Goal: Information Seeking & Learning: Learn about a topic

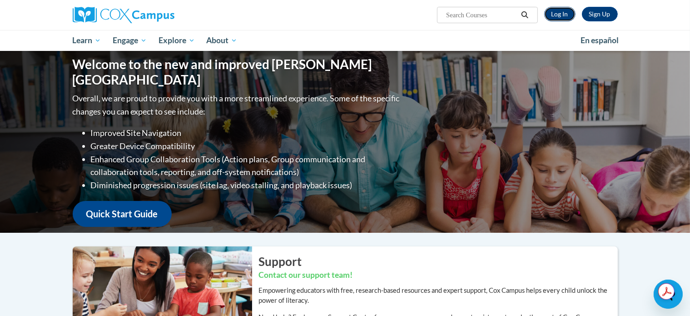
click at [563, 15] on link "Log In" at bounding box center [559, 14] width 31 height 15
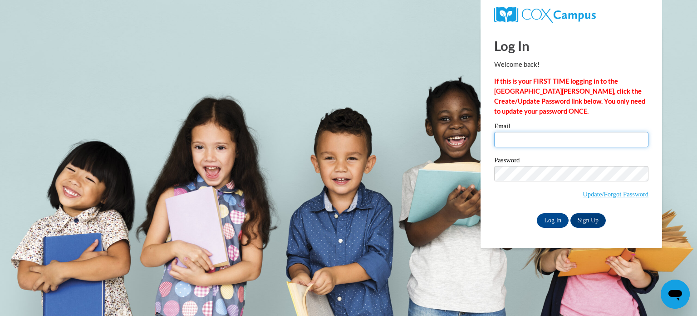
click at [536, 139] on input "Email" at bounding box center [572, 139] width 154 height 15
type input "kamyehugley@joyeducation.org"
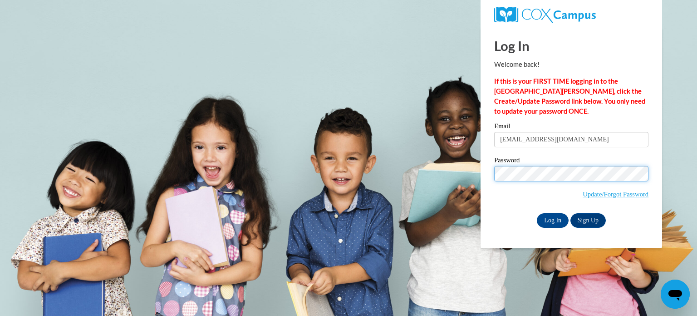
click at [537, 213] on input "Log In" at bounding box center [553, 220] width 32 height 15
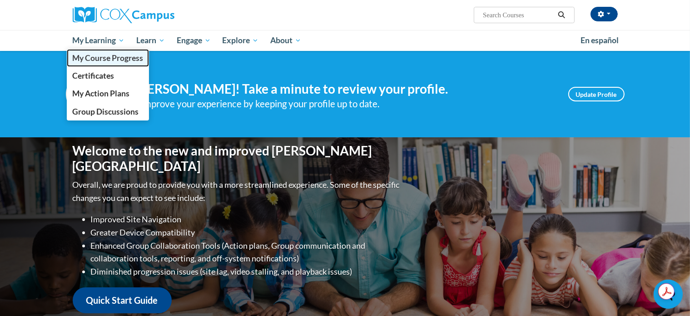
click at [114, 58] on span "My Course Progress" at bounding box center [107, 58] width 71 height 10
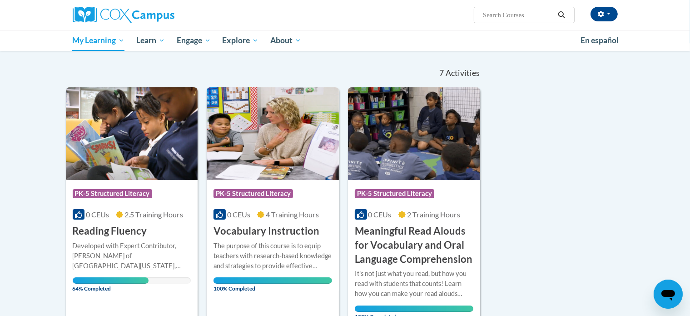
scroll to position [74, 0]
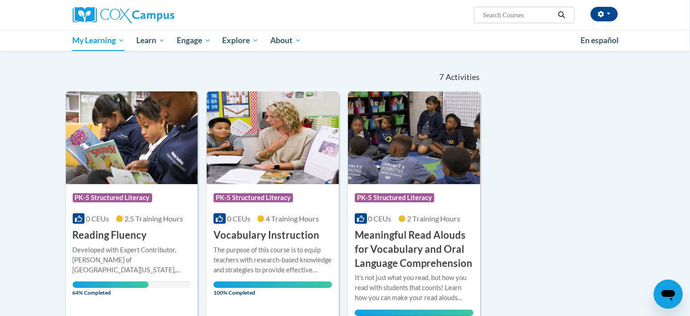
click at [109, 198] on span "PK-5 Structured Literacy" at bounding box center [112, 197] width 79 height 9
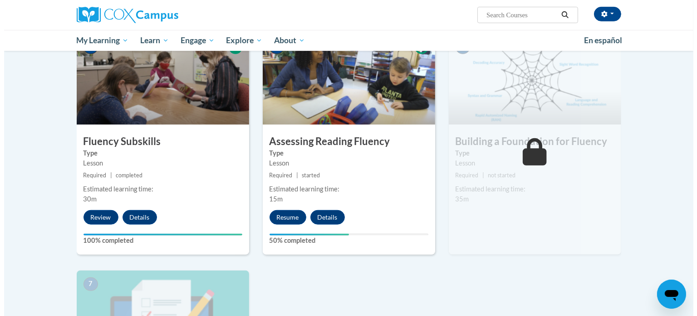
scroll to position [441, 0]
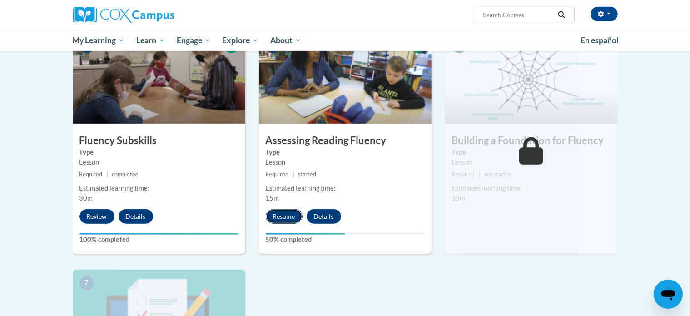
click at [278, 218] on button "Resume" at bounding box center [284, 216] width 37 height 15
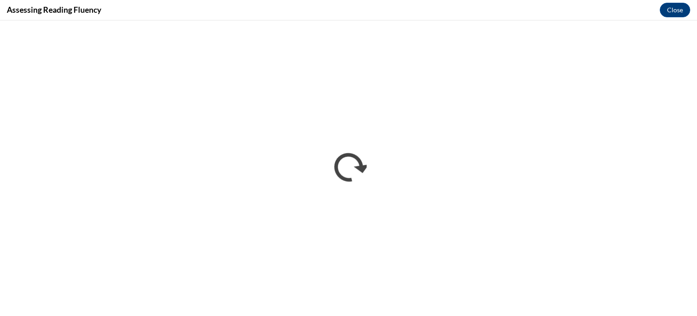
scroll to position [0, 0]
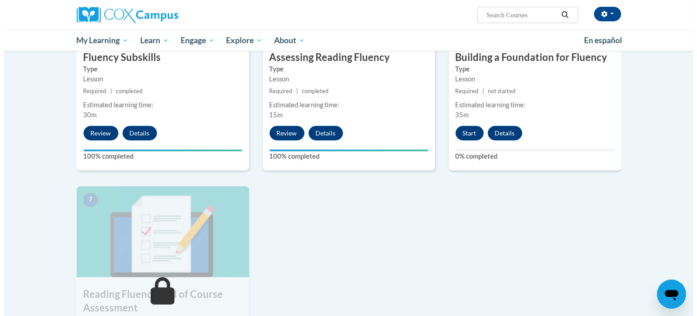
scroll to position [513, 0]
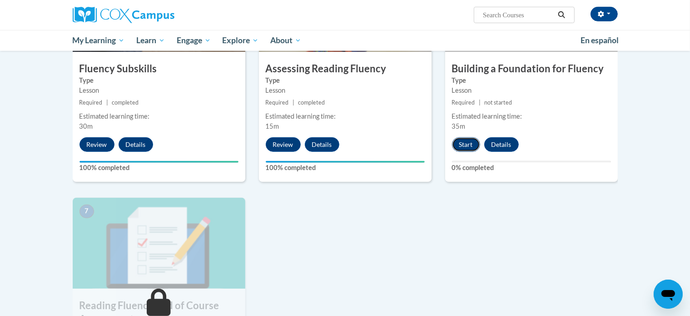
click at [464, 143] on button "Start" at bounding box center [466, 144] width 28 height 15
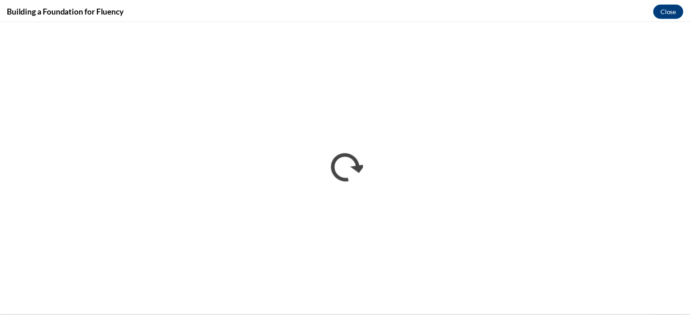
scroll to position [0, 0]
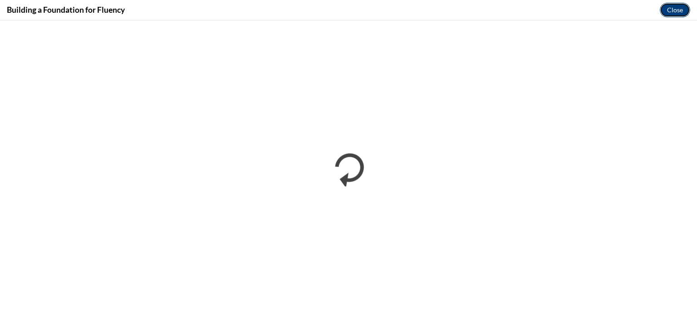
click at [678, 12] on button "Close" at bounding box center [675, 10] width 30 height 15
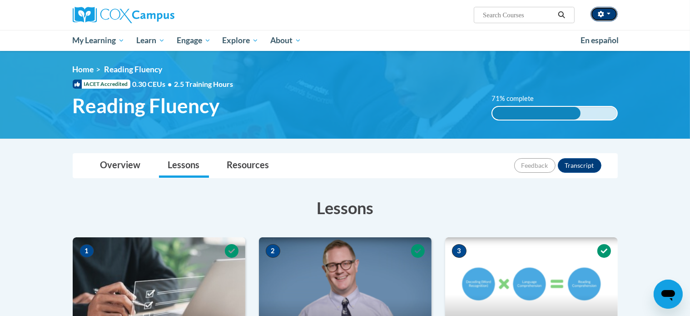
click at [604, 15] on button "button" at bounding box center [603, 14] width 27 height 15
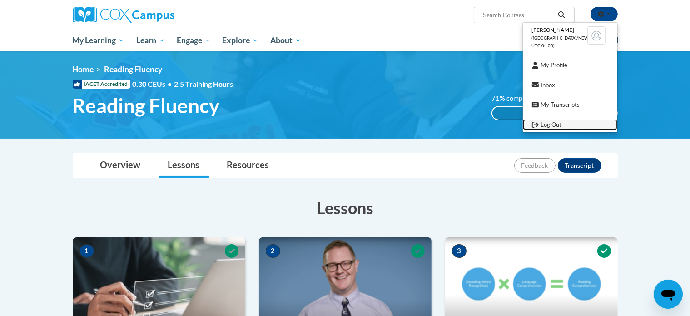
click at [551, 126] on link "Log Out" at bounding box center [570, 124] width 94 height 11
